Goal: Task Accomplishment & Management: Manage account settings

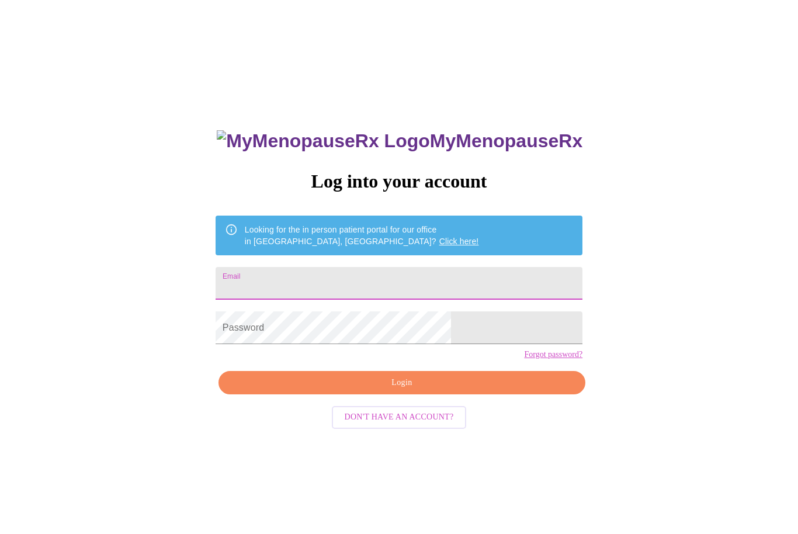
scroll to position [51, 0]
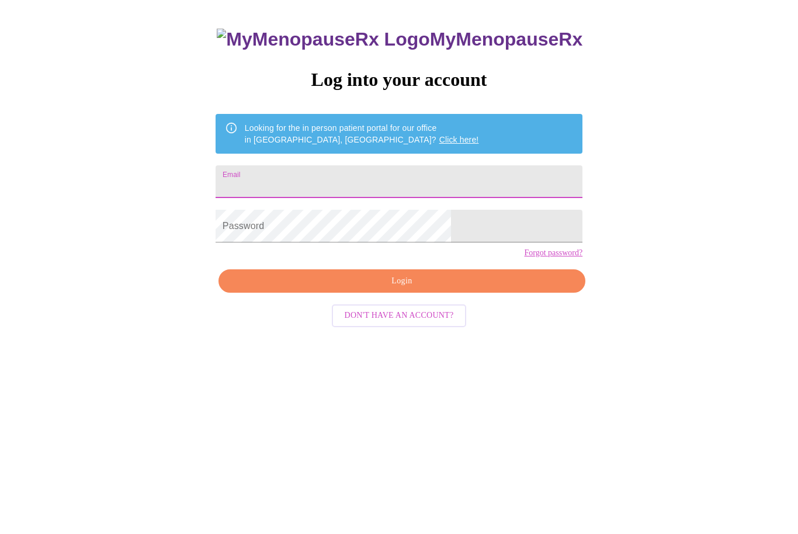
click at [324, 236] on input "Email" at bounding box center [399, 232] width 367 height 33
type input "[EMAIL_ADDRESS][DOMAIN_NAME]"
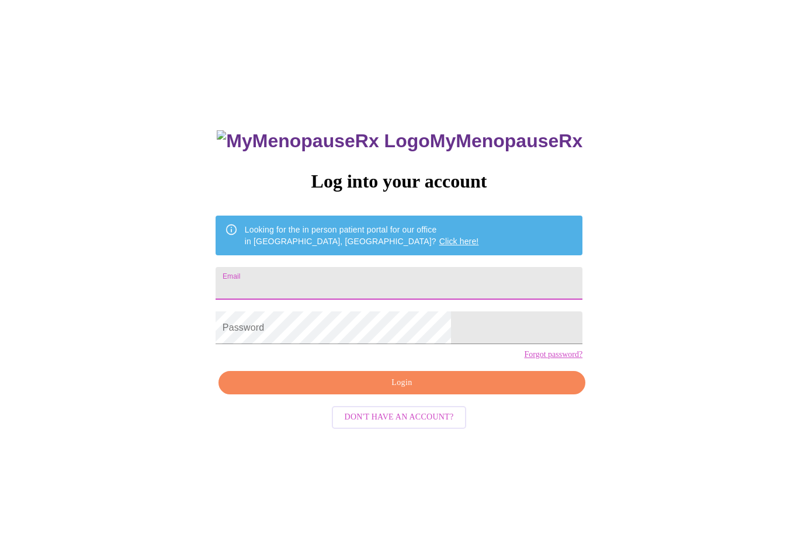
type input "[EMAIL_ADDRESS][DOMAIN_NAME]"
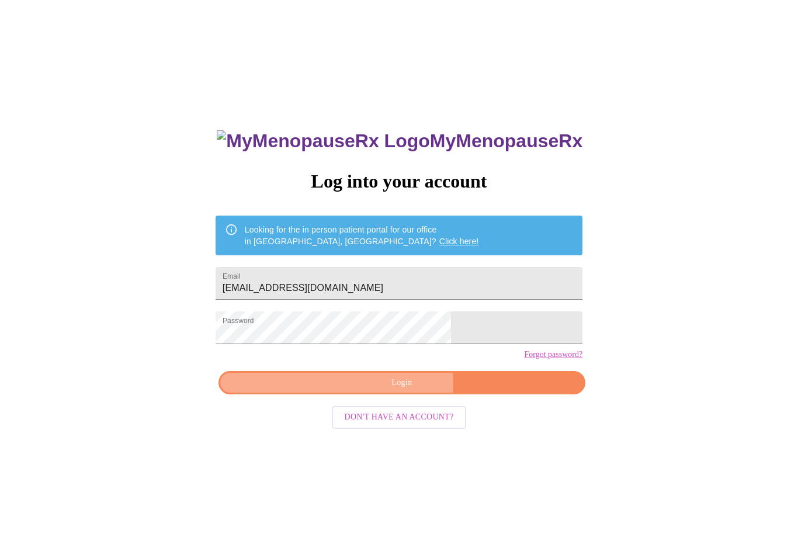
click at [391, 390] on span "Login" at bounding box center [402, 383] width 340 height 15
